Goal: Task Accomplishment & Management: Manage account settings

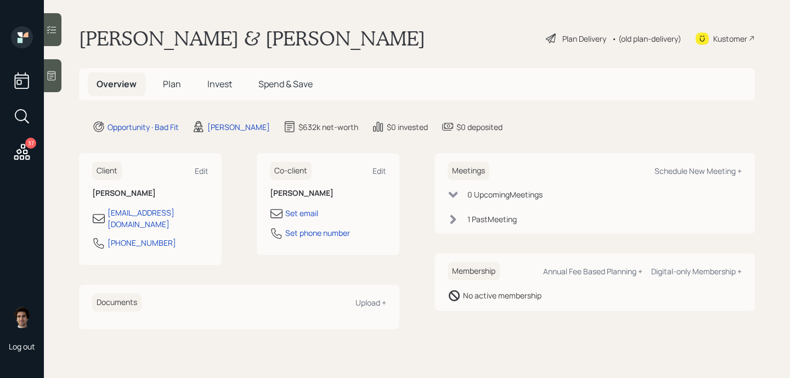
click at [173, 86] on span "Plan" at bounding box center [172, 84] width 18 height 12
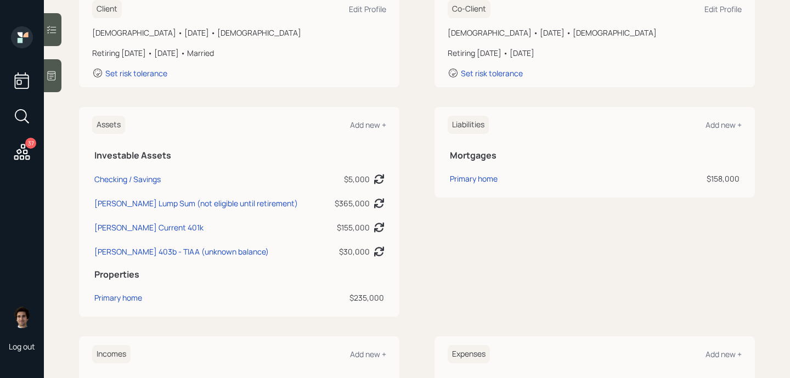
scroll to position [176, 0]
